Goal: Transaction & Acquisition: Purchase product/service

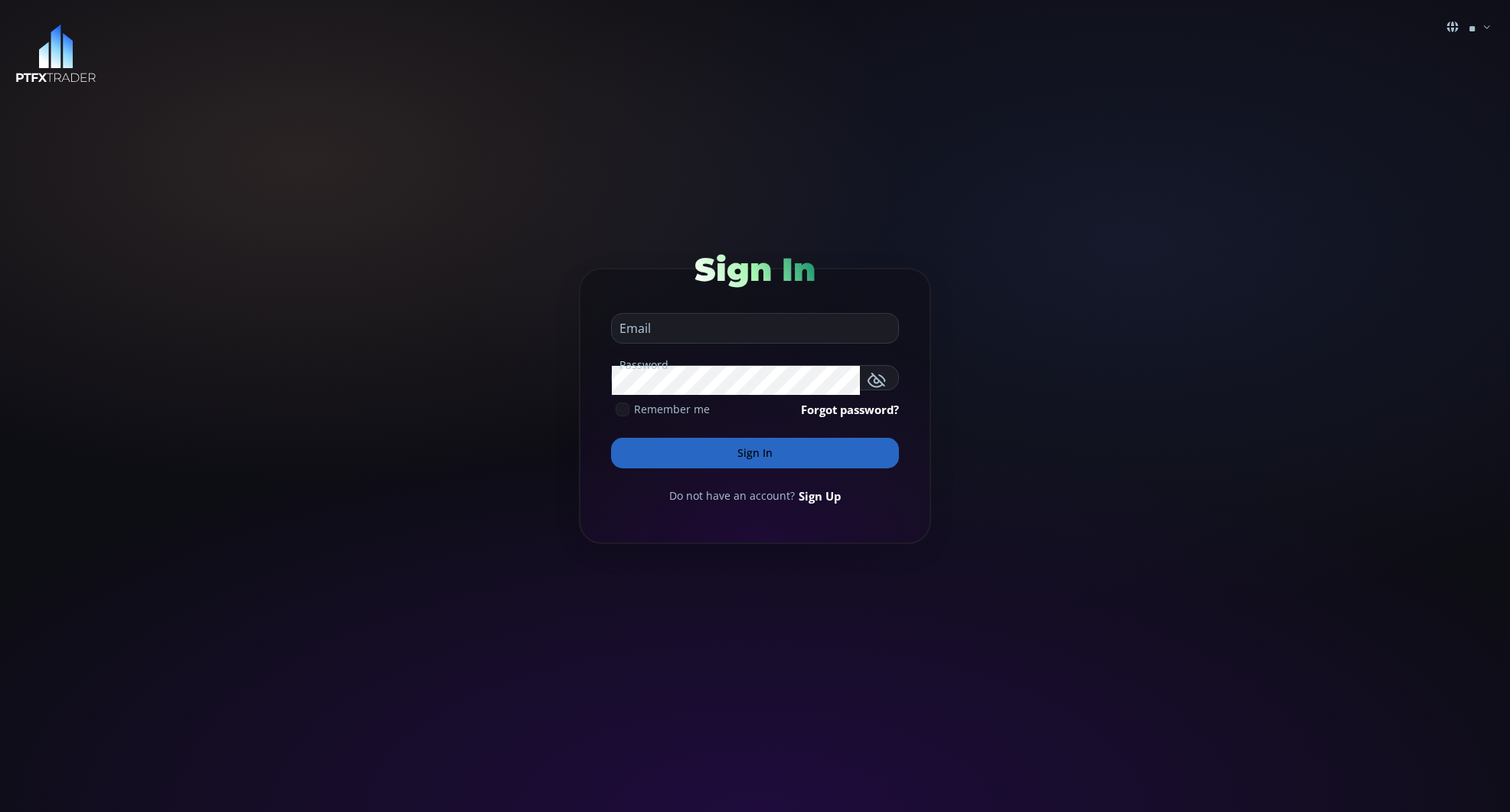
type input "**********"
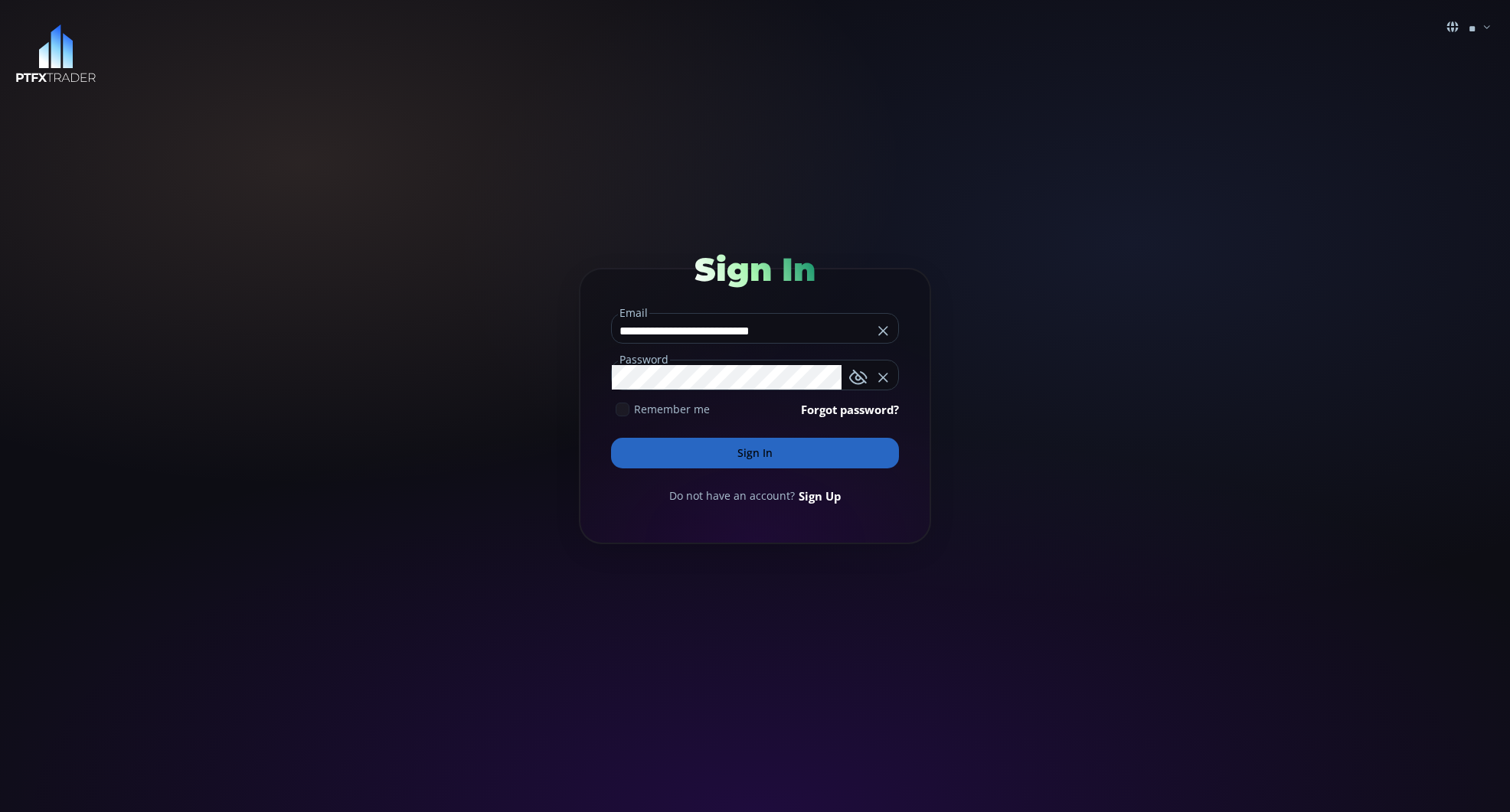
click at [755, 450] on button "Sign In" at bounding box center [755, 453] width 288 height 31
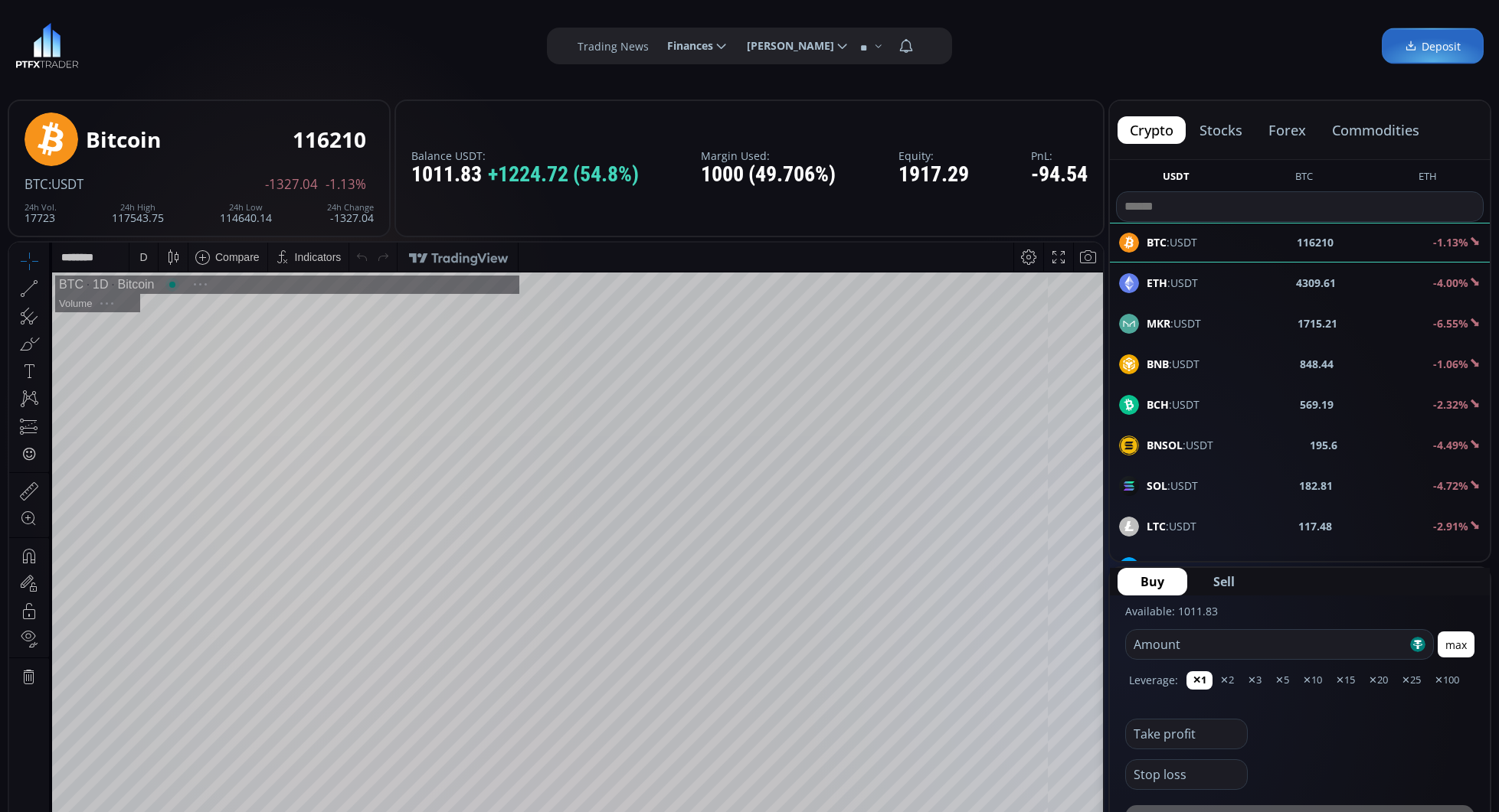
scroll to position [212, 0]
click at [1180, 283] on span "ETH :USDT" at bounding box center [1172, 283] width 52 height 16
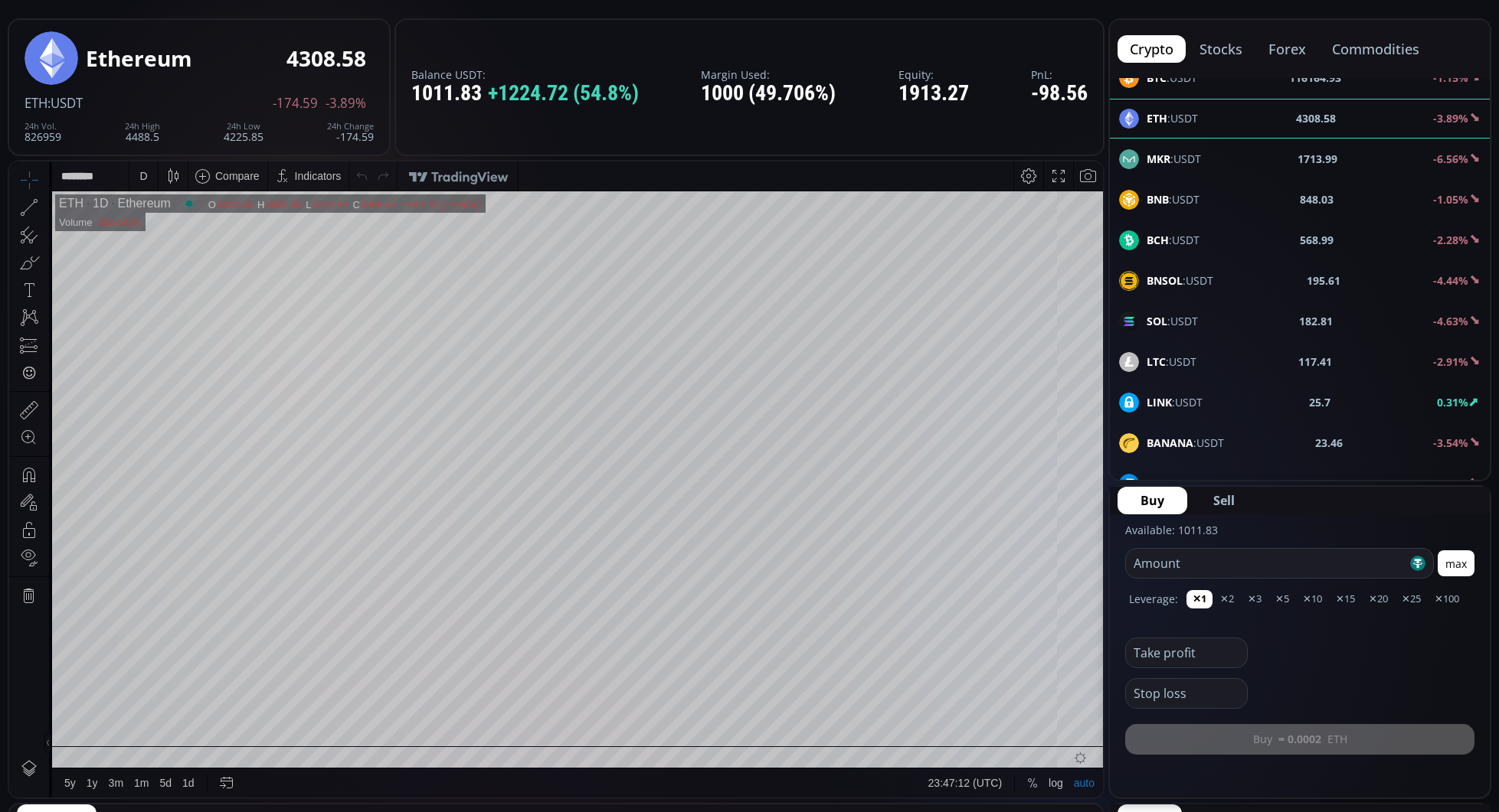
scroll to position [84, 0]
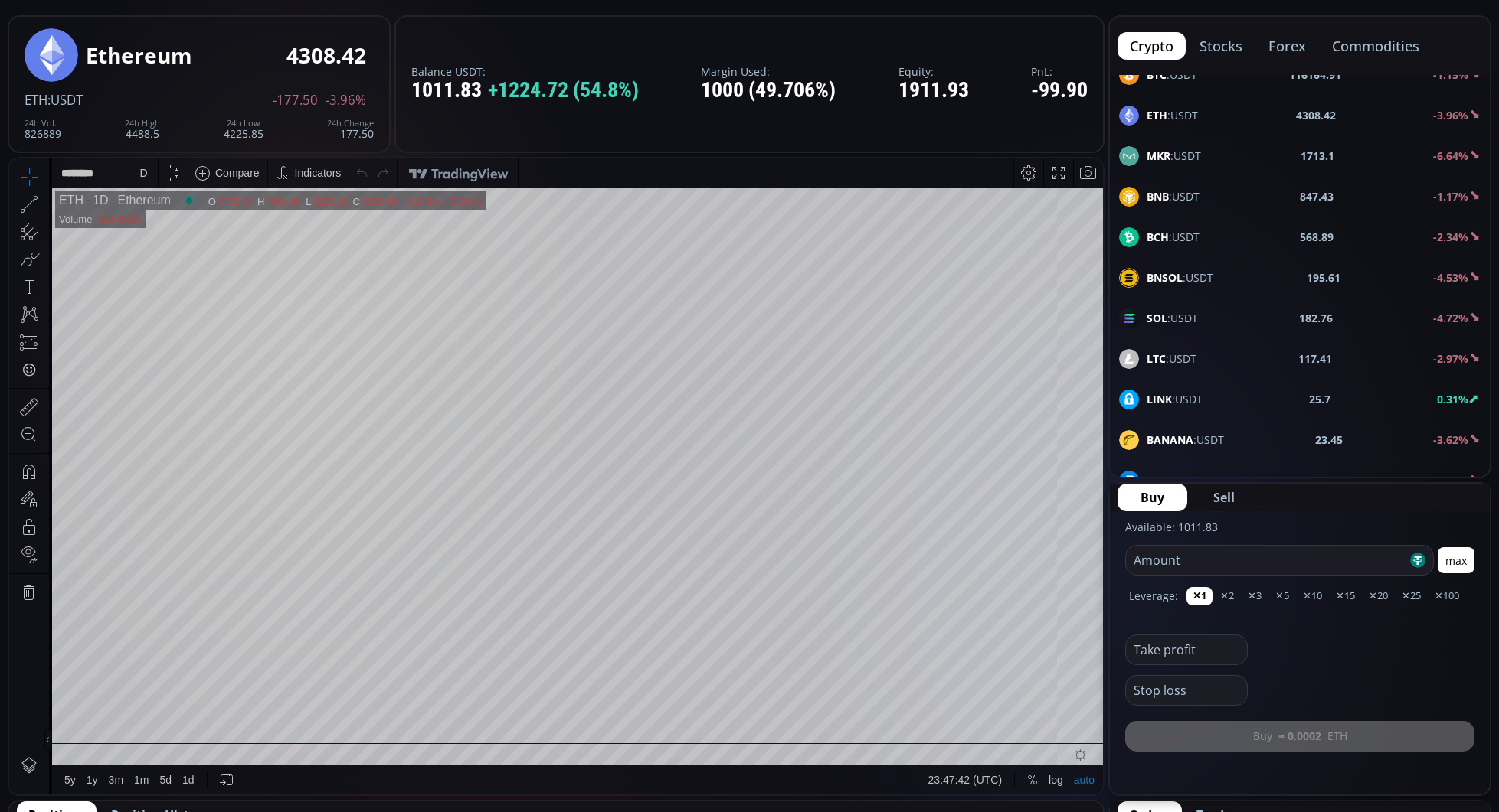
click at [147, 177] on div "D" at bounding box center [143, 173] width 13 height 29
click at [170, 357] on div "1 hour" at bounding box center [182, 355] width 94 height 12
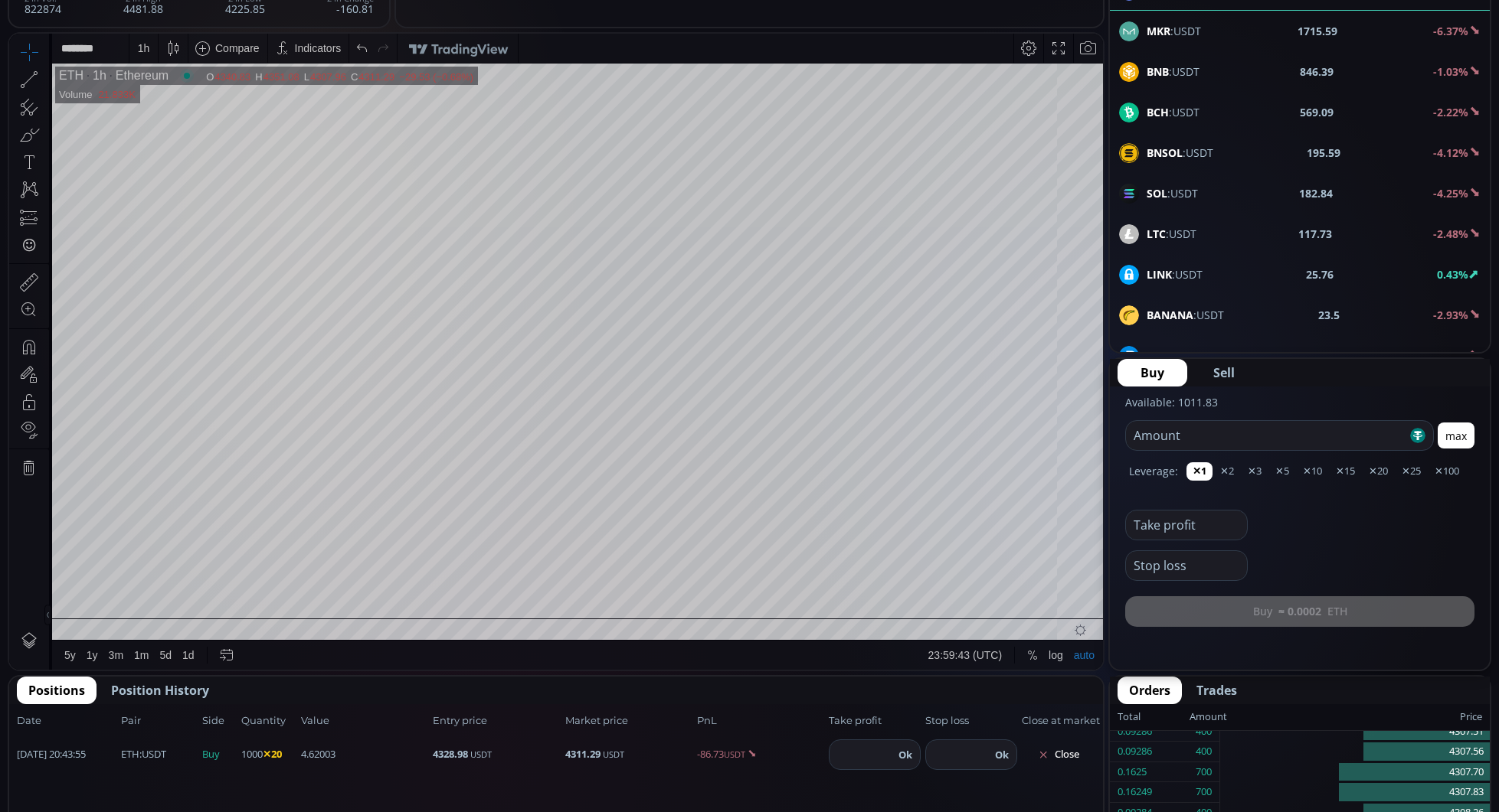
scroll to position [210, 0]
click at [992, 658] on span "00:00:51 (UTC)" at bounding box center [965, 655] width 73 height 12
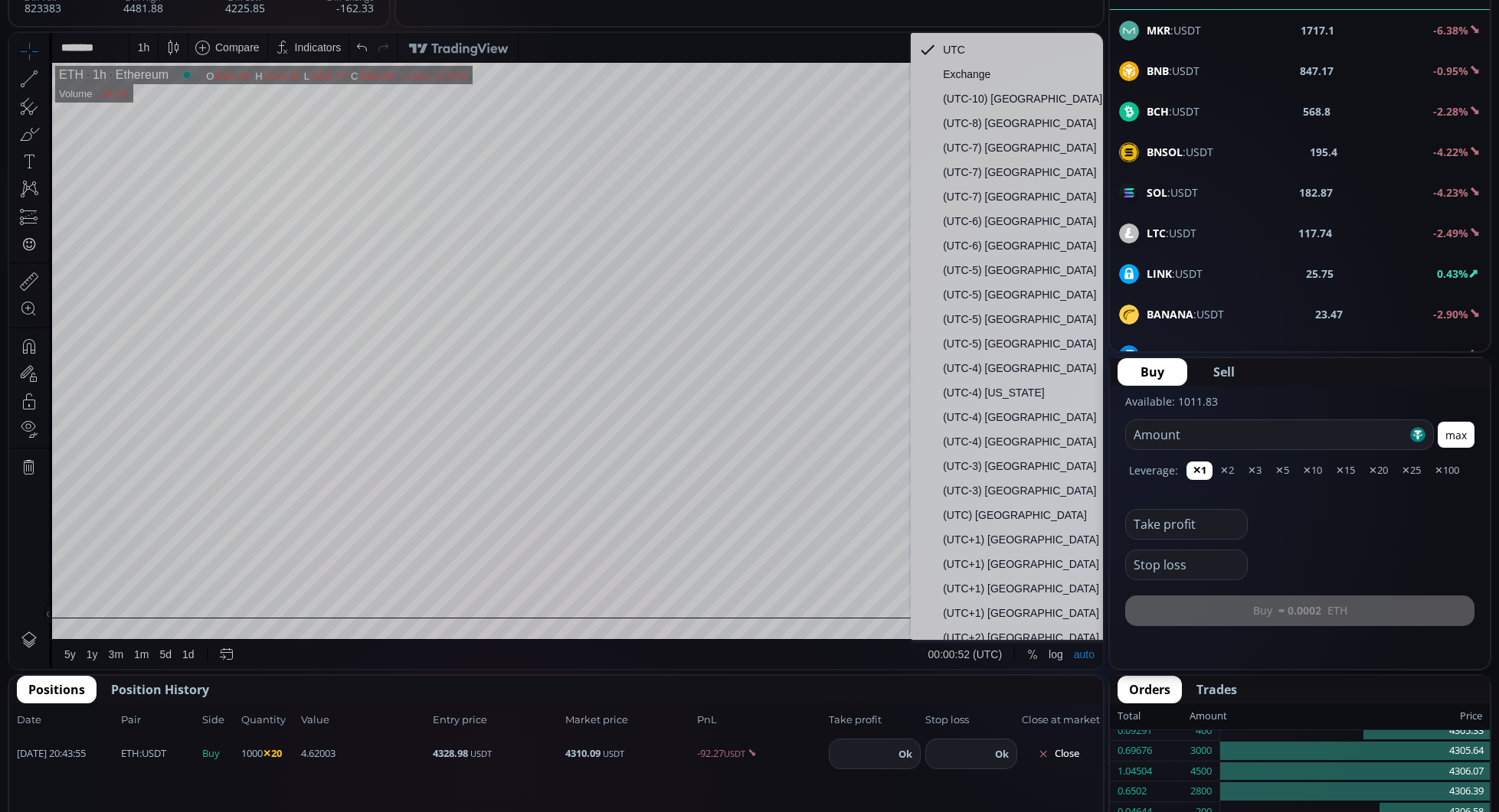
click at [979, 655] on span "00:00:52 (UTC)" at bounding box center [965, 655] width 73 height 12
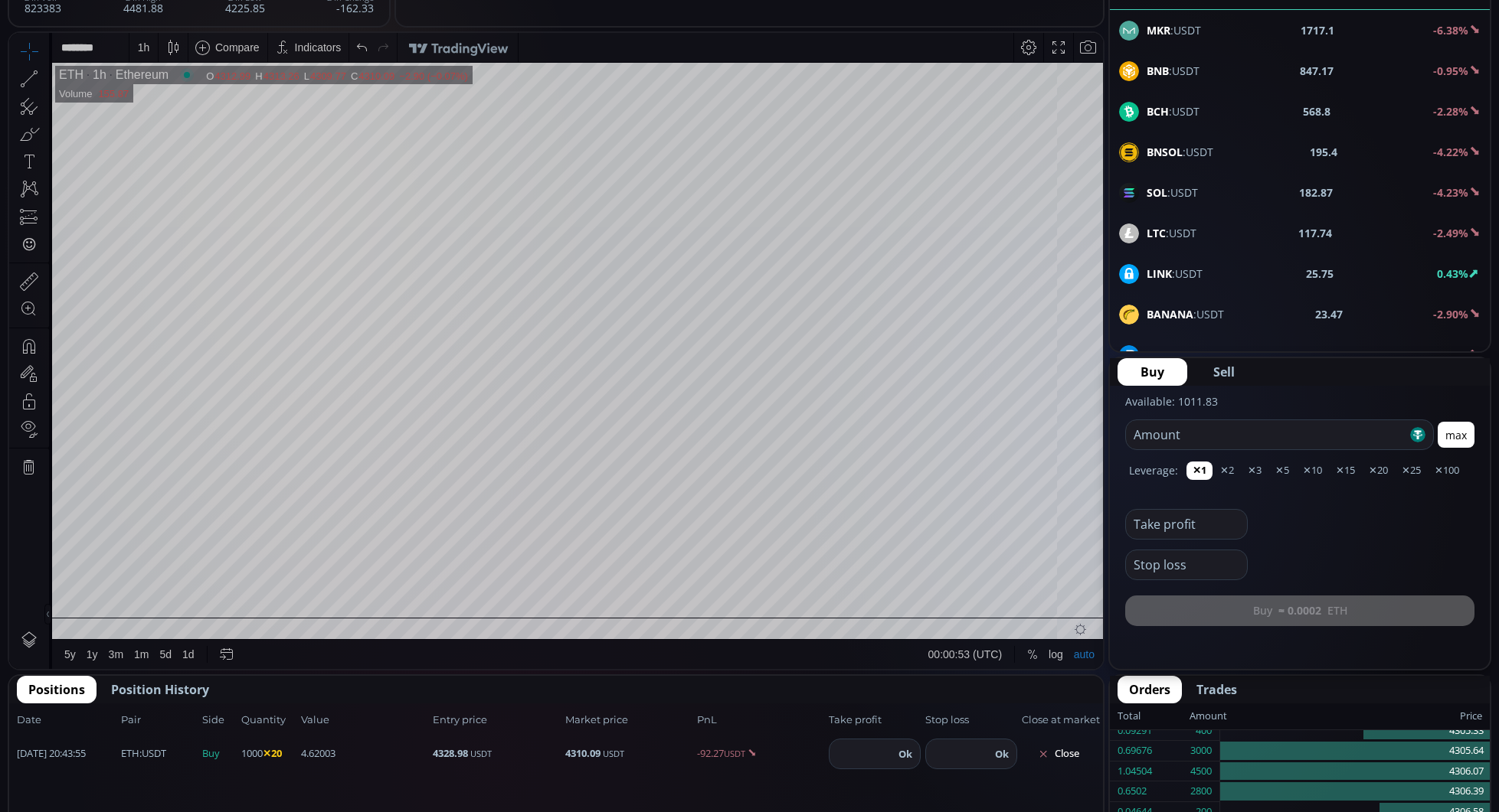
click at [979, 655] on span "00:00:53 (UTC)" at bounding box center [965, 655] width 73 height 12
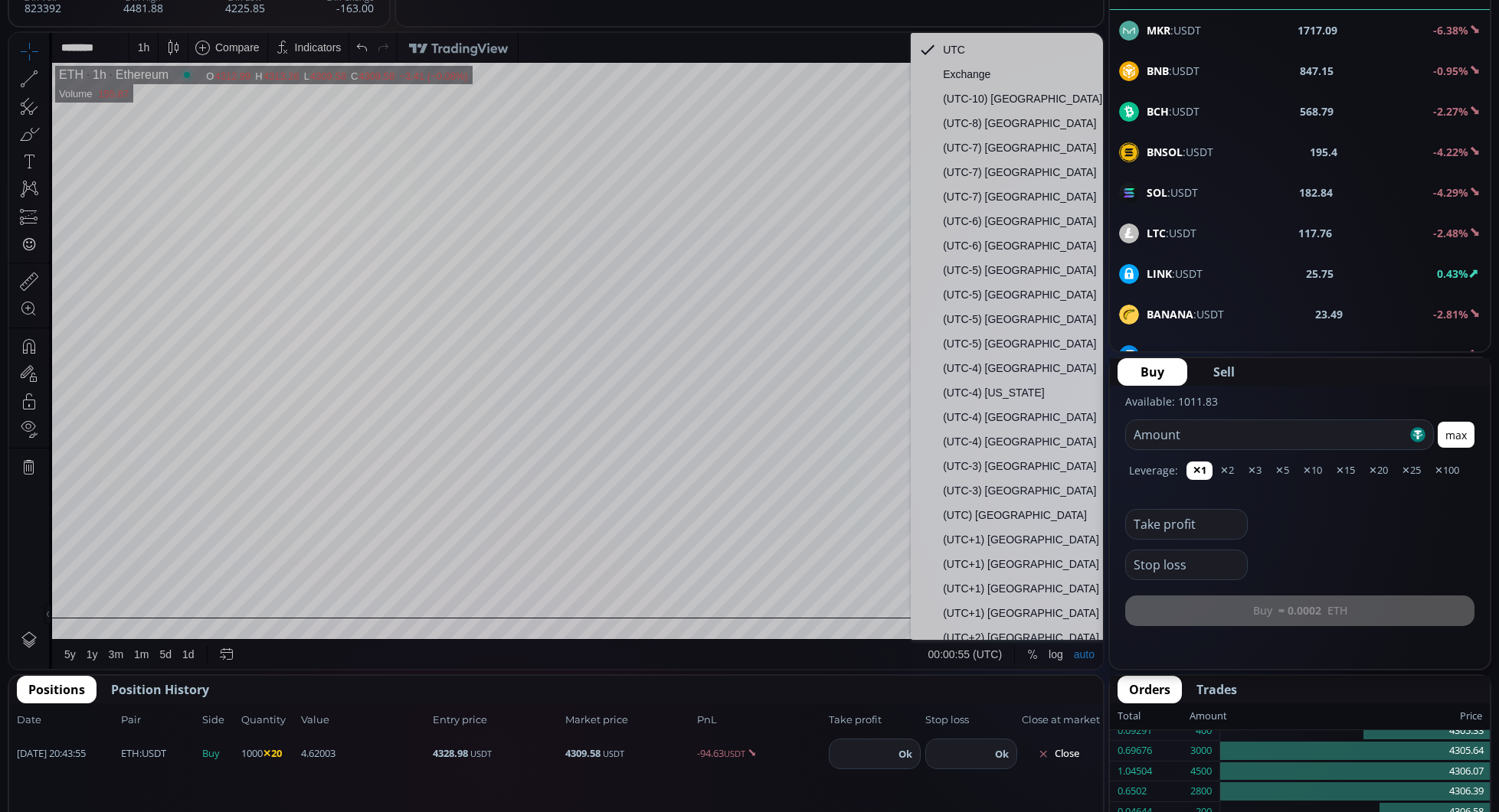
click at [983, 295] on span "(UTC-5) [GEOGRAPHIC_DATA]" at bounding box center [1032, 295] width 177 height 12
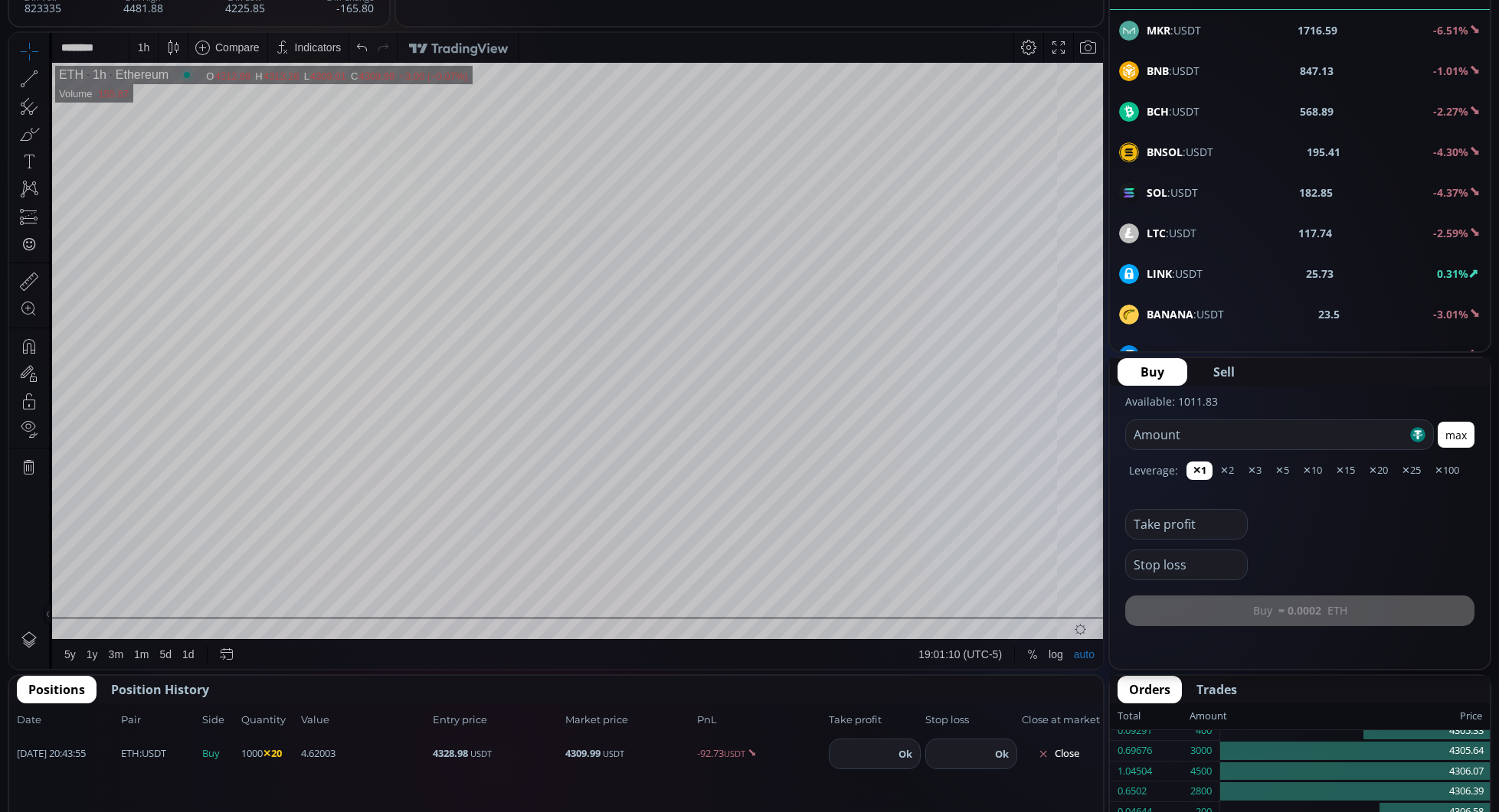
click at [984, 653] on span "19:01:10 (UTC-5)" at bounding box center [959, 655] width 83 height 12
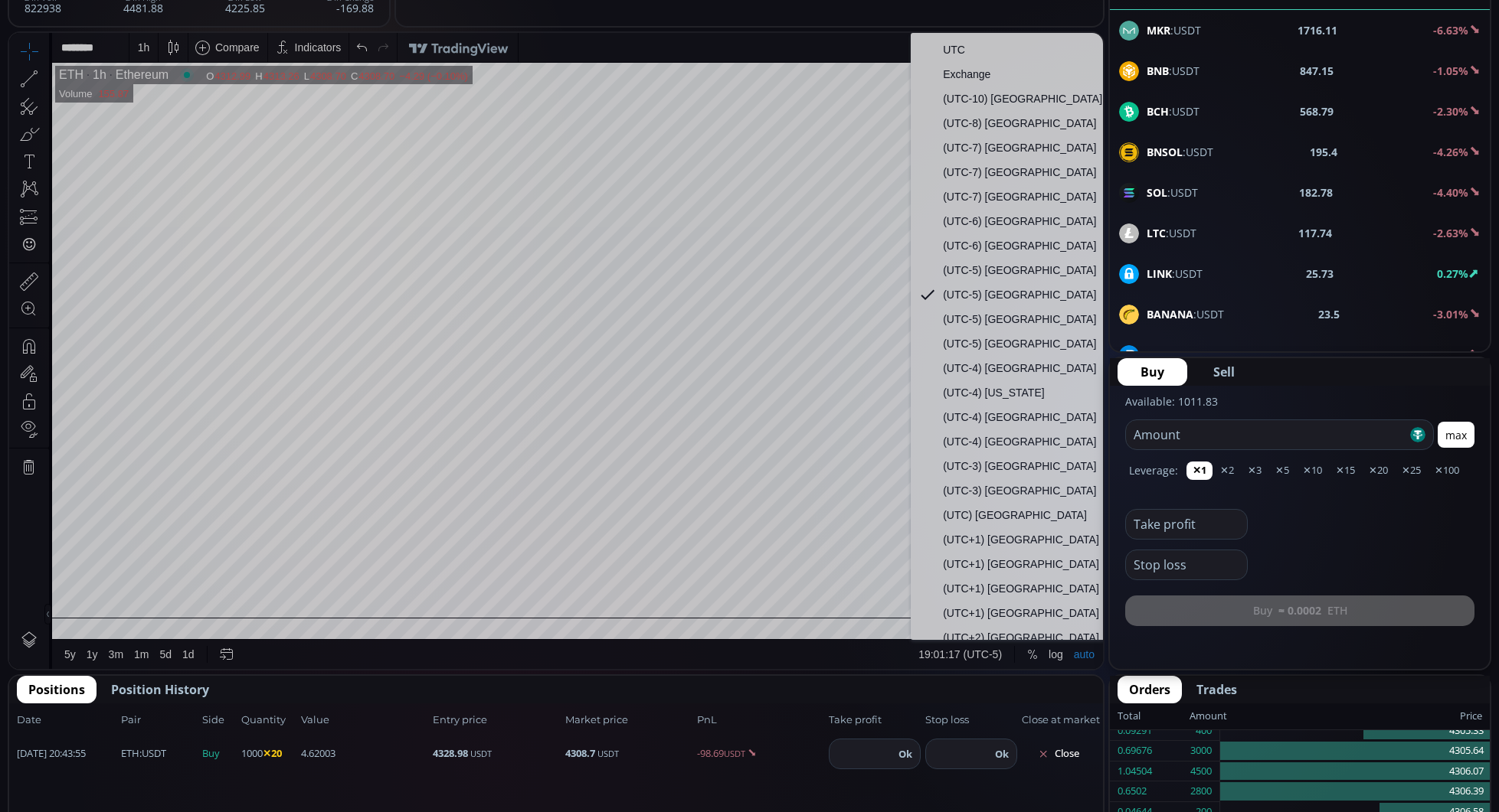
click at [954, 46] on span "UTC" at bounding box center [1032, 50] width 177 height 12
